Goal: Information Seeking & Learning: Learn about a topic

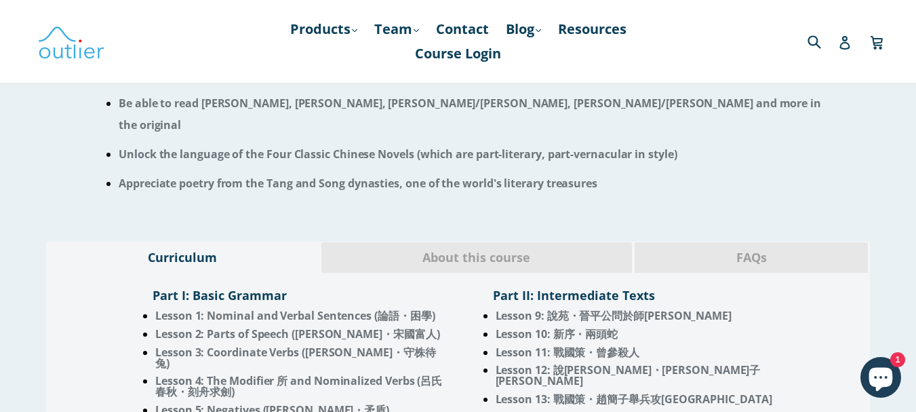
scroll to position [1029, 0]
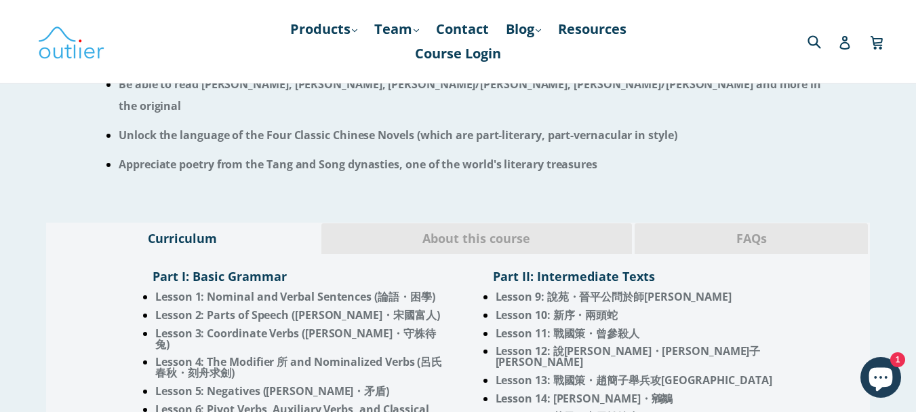
click at [471, 254] on div "Part I: Basic Grammar Lesson 1: Nominal and Verbal Sentences (論語・困學) Lesson 2: …" at bounding box center [458, 363] width 824 height 218
click at [473, 230] on span "About this course" at bounding box center [477, 239] width 290 height 18
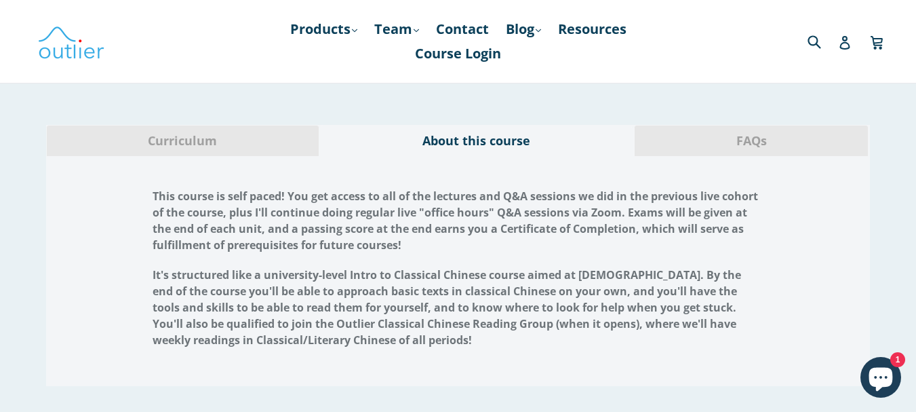
scroll to position [1123, 0]
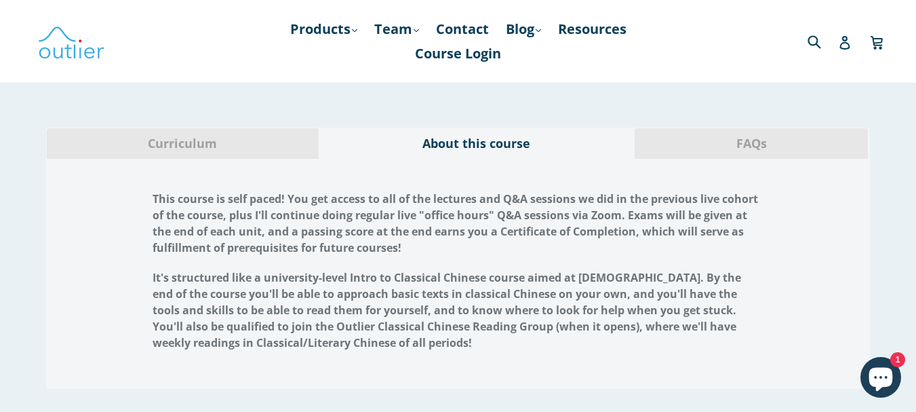
click at [679, 135] on span "FAQs" at bounding box center [751, 144] width 213 height 18
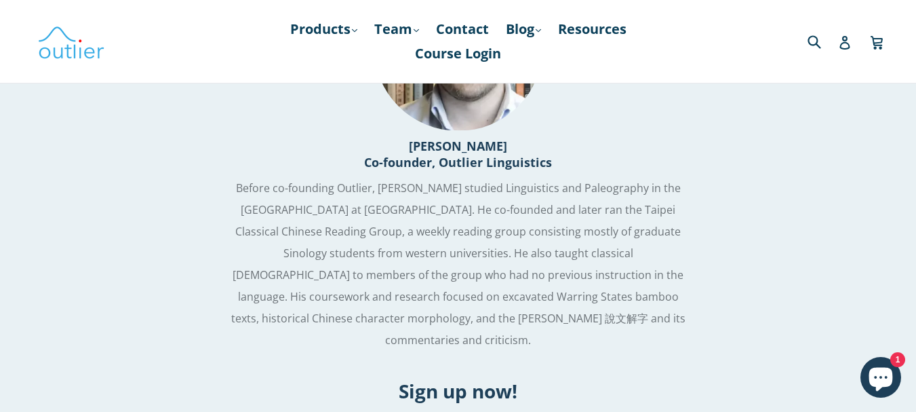
scroll to position [2797, 0]
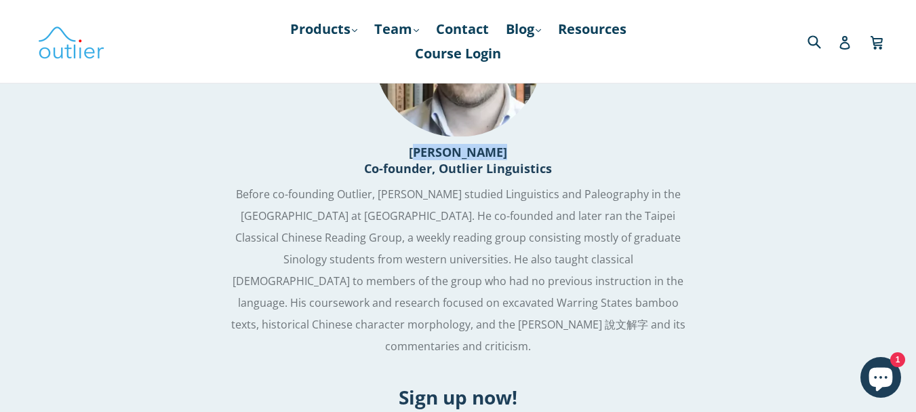
drag, startPoint x: 426, startPoint y: 114, endPoint x: 515, endPoint y: 113, distance: 89.5
click at [515, 144] on h3 "John Renfroe Co-founder, Outlier Linguistics" at bounding box center [458, 160] width 916 height 33
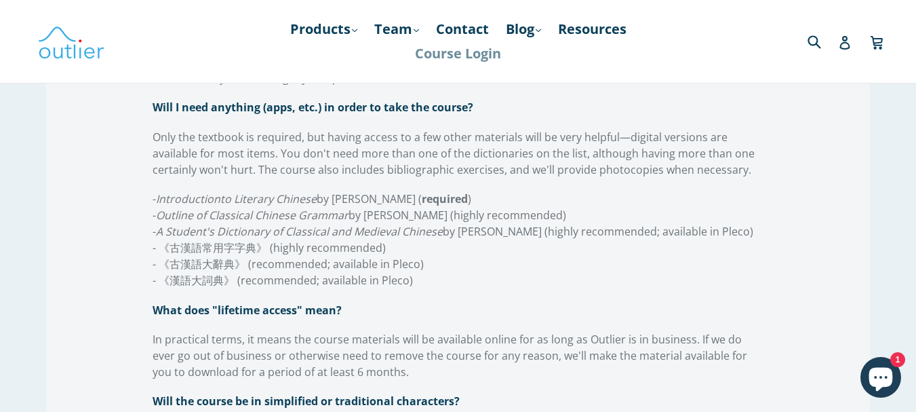
scroll to position [1574, 0]
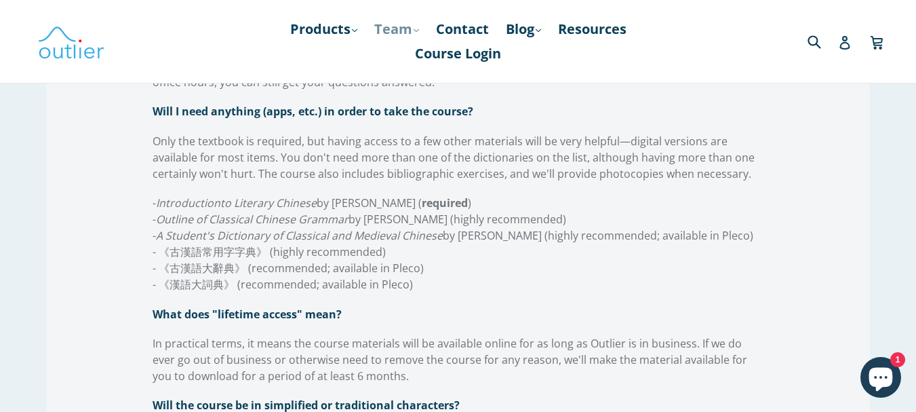
click at [402, 35] on link "Team .cls-1{fill:#231f20} expand" at bounding box center [396, 29] width 58 height 24
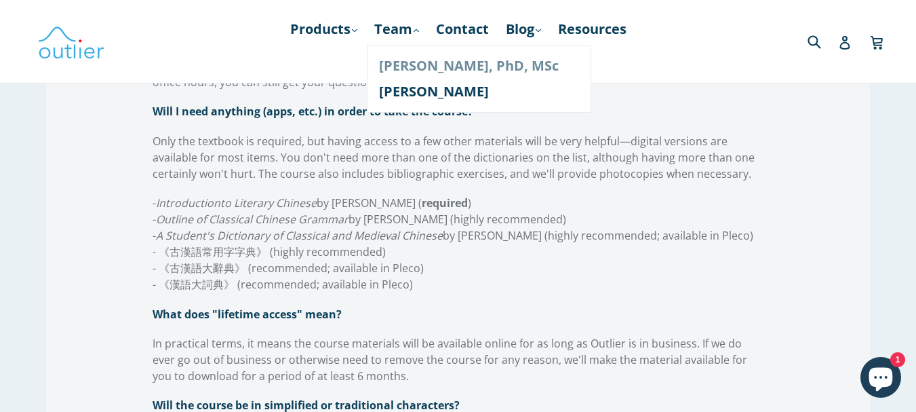
click at [412, 70] on link "[PERSON_NAME], PhD, MSc" at bounding box center [479, 66] width 200 height 26
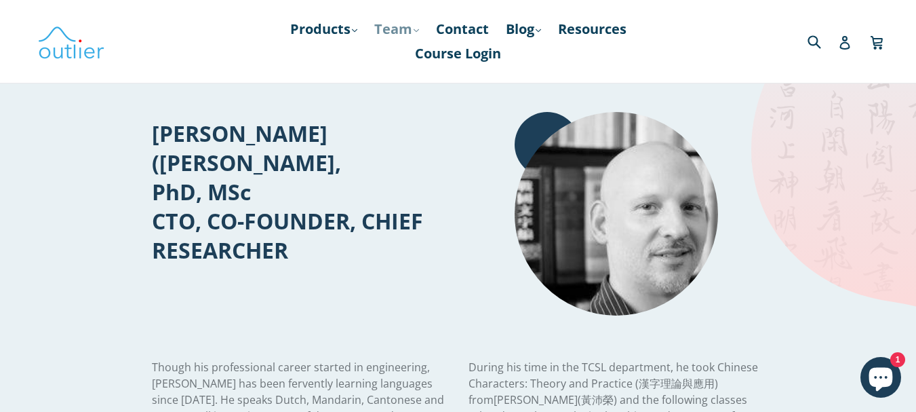
click at [397, 28] on link "Team .cls-1{fill:#231f20} expand" at bounding box center [396, 29] width 58 height 24
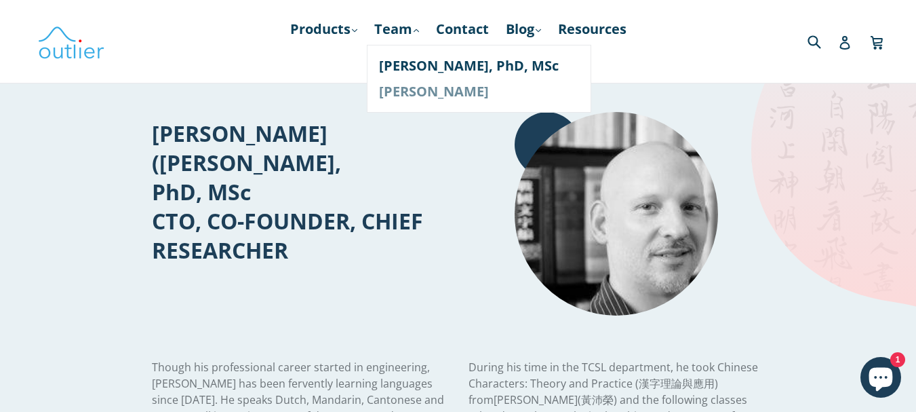
click at [404, 94] on link "[PERSON_NAME]" at bounding box center [479, 92] width 200 height 26
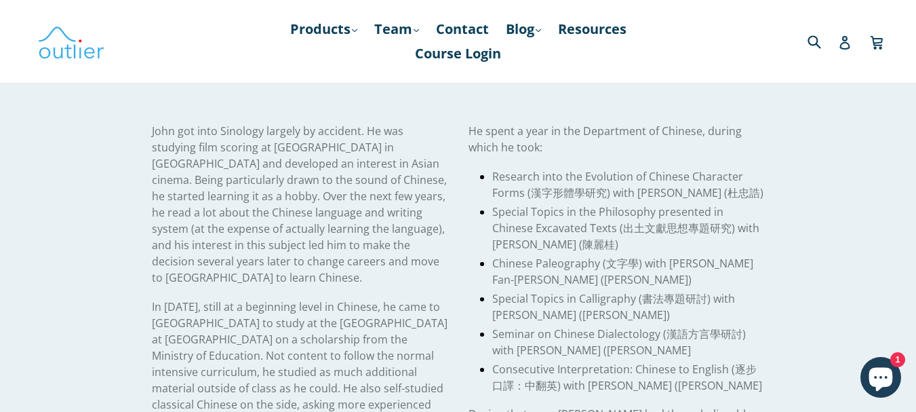
scroll to position [245, 0]
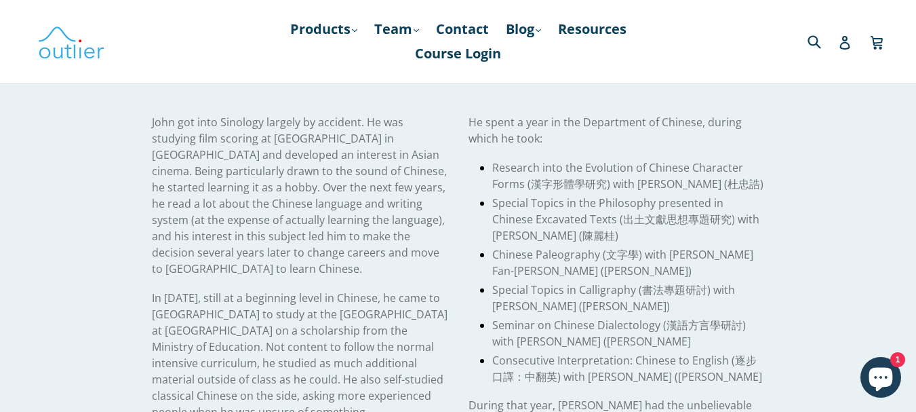
drag, startPoint x: 923, startPoint y: 174, endPoint x: 913, endPoint y: 136, distance: 39.5
click at [913, 136] on html "John Renfroe, CEO – Outlier Linguistics Skip to content Submit Close search Pro…" at bounding box center [458, 325] width 916 height 1141
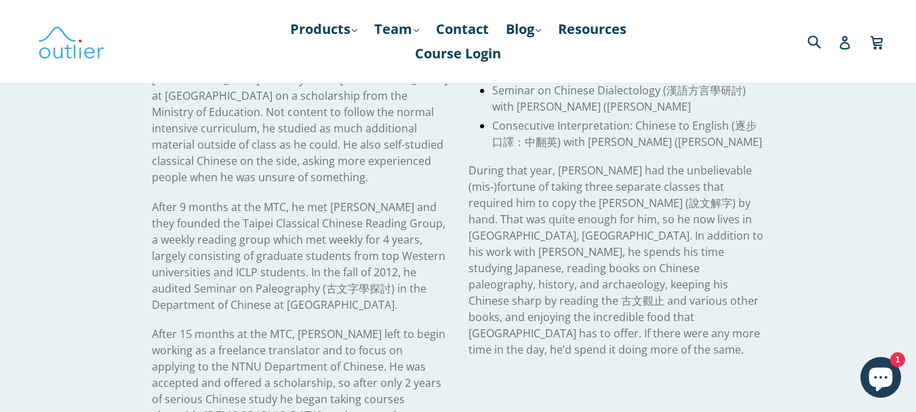
scroll to position [484, 0]
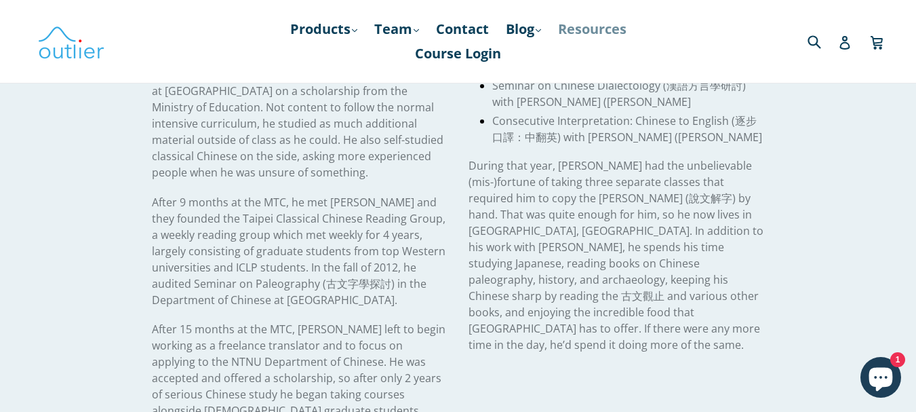
click at [607, 27] on link "Resources" at bounding box center [592, 29] width 82 height 24
